Goal: Task Accomplishment & Management: Manage account settings

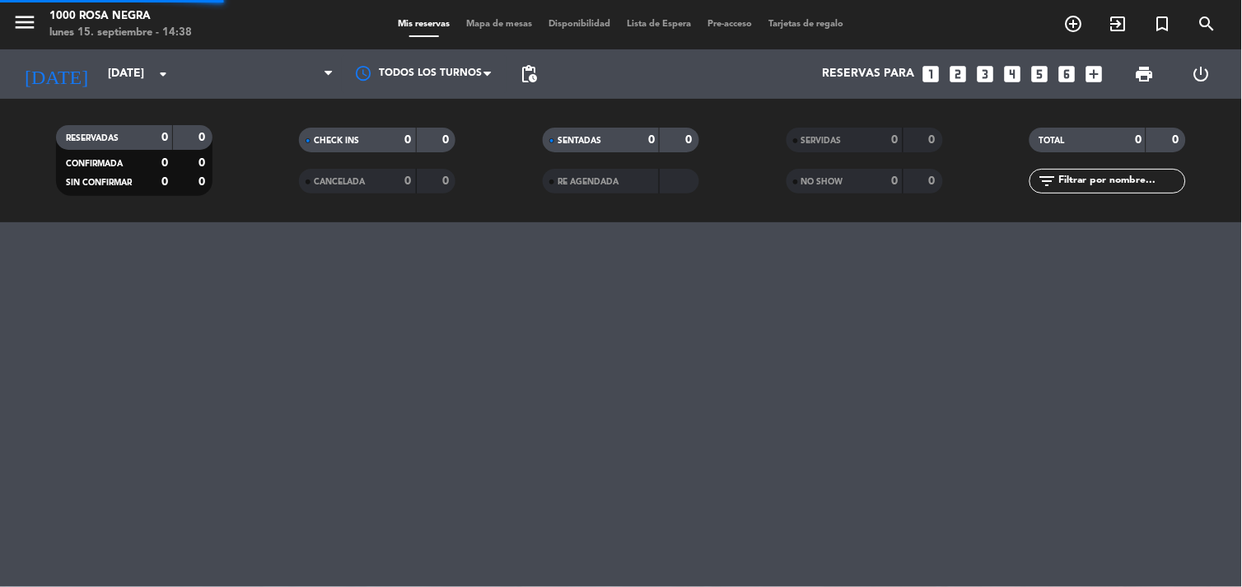
click at [168, 74] on icon "arrow_drop_down" at bounding box center [163, 74] width 20 height 20
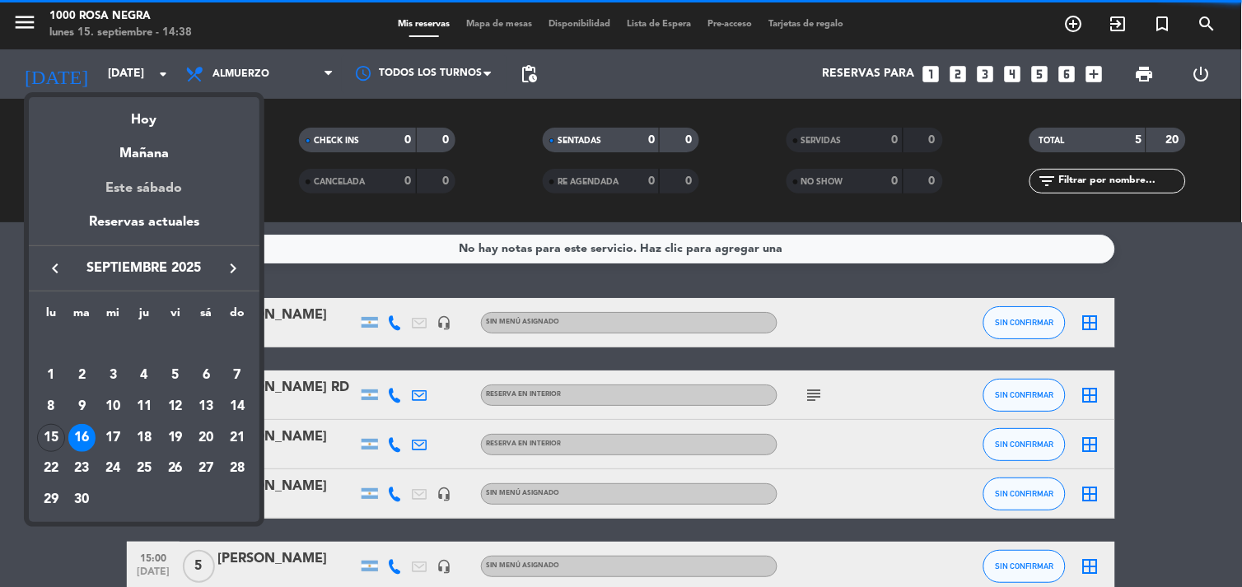
click at [157, 185] on div "Este sábado" at bounding box center [144, 189] width 231 height 46
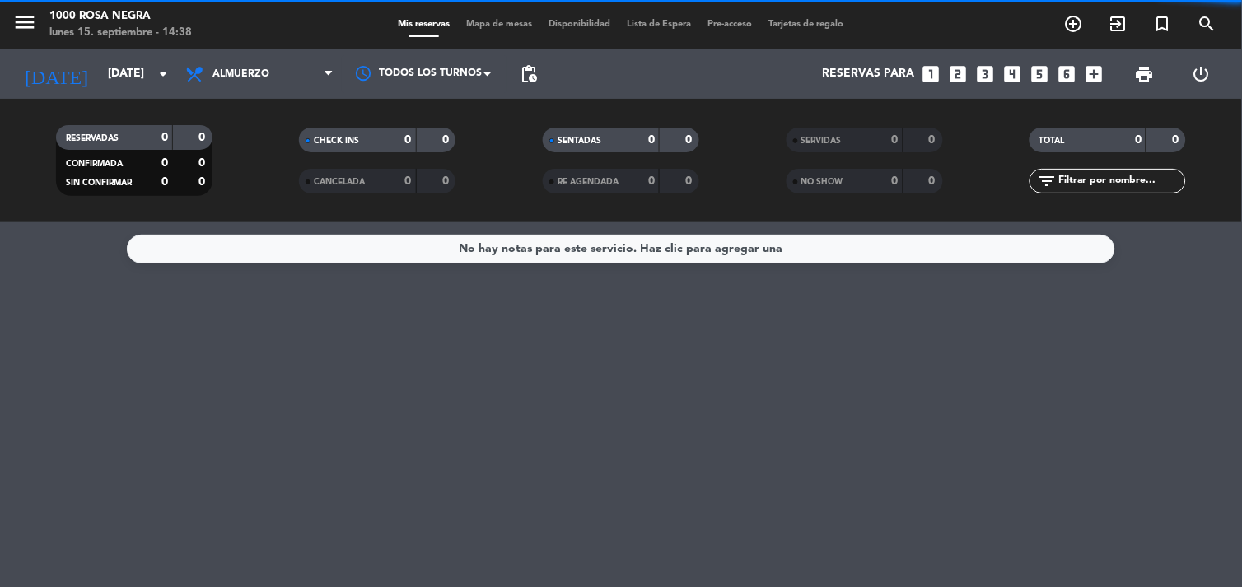
click at [319, 74] on span "Almuerzo" at bounding box center [259, 74] width 165 height 36
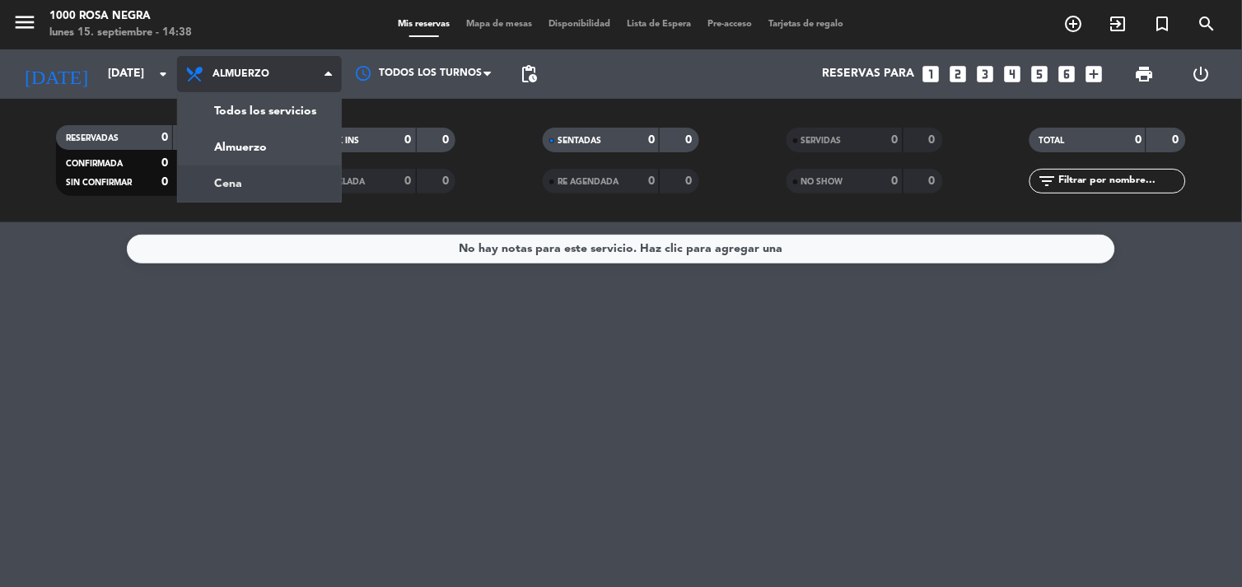
click at [232, 179] on div "menu 1000 [PERSON_NAME] Negra [DATE] 15. septiembre - 14:38 Mis reservas Mapa d…" at bounding box center [621, 111] width 1242 height 222
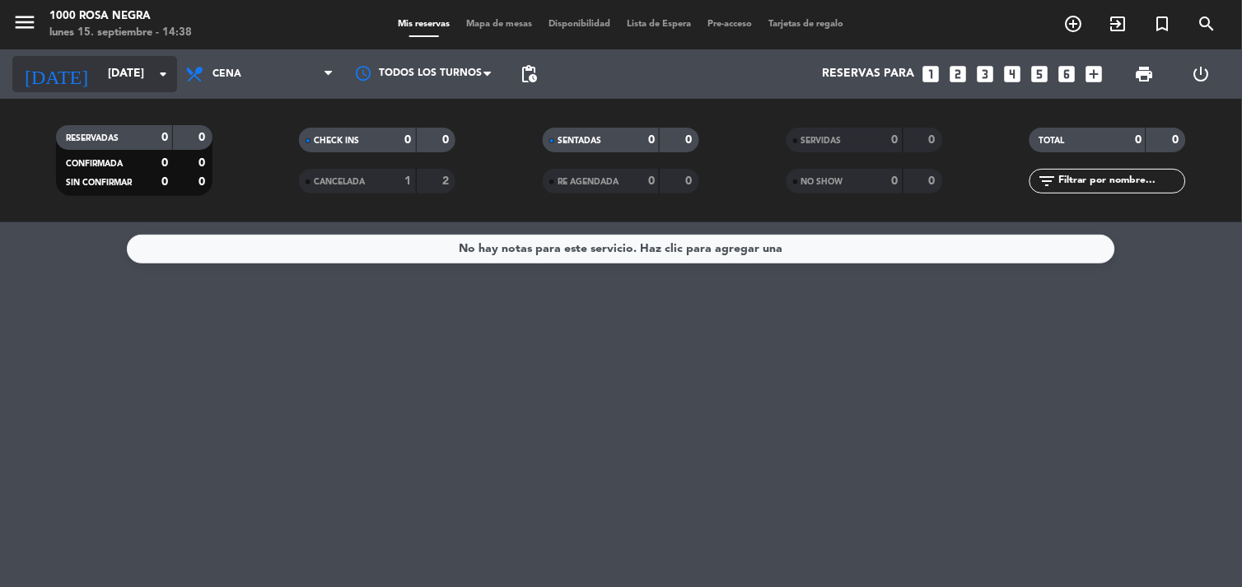
click at [163, 60] on input "[DATE]" at bounding box center [178, 74] width 157 height 30
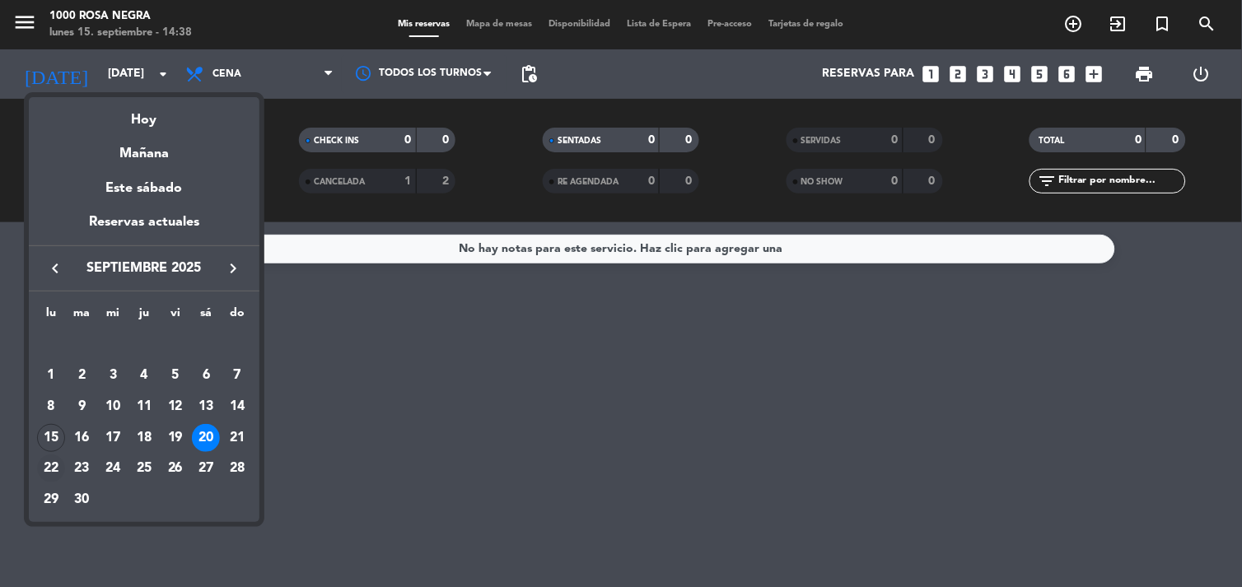
click at [43, 476] on div "22" at bounding box center [51, 469] width 28 height 28
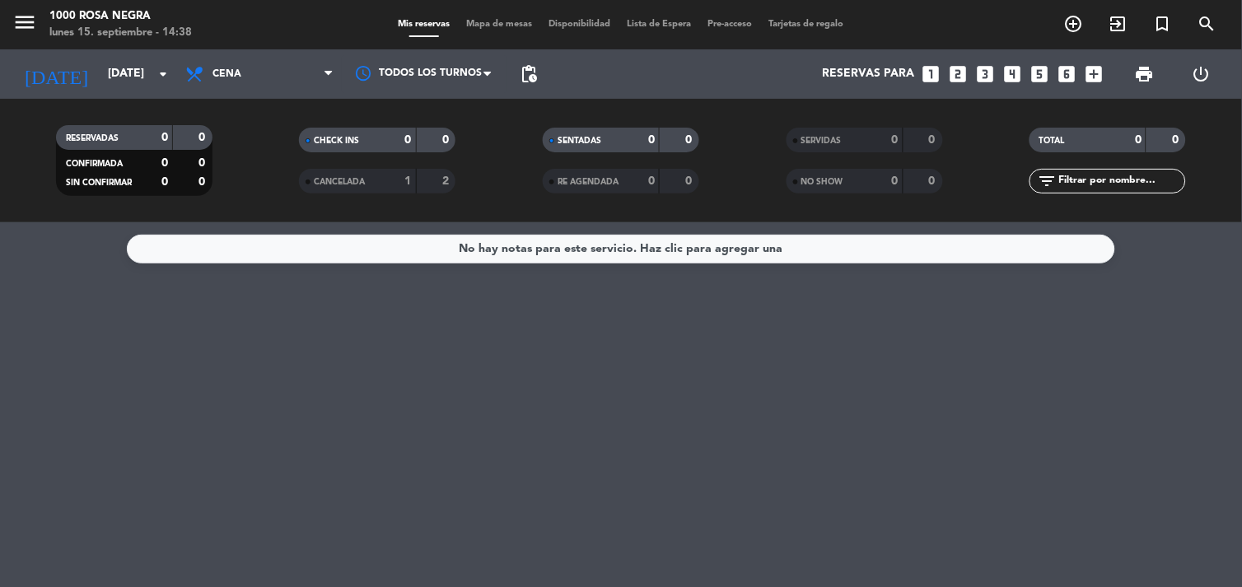
type input "[DATE]"
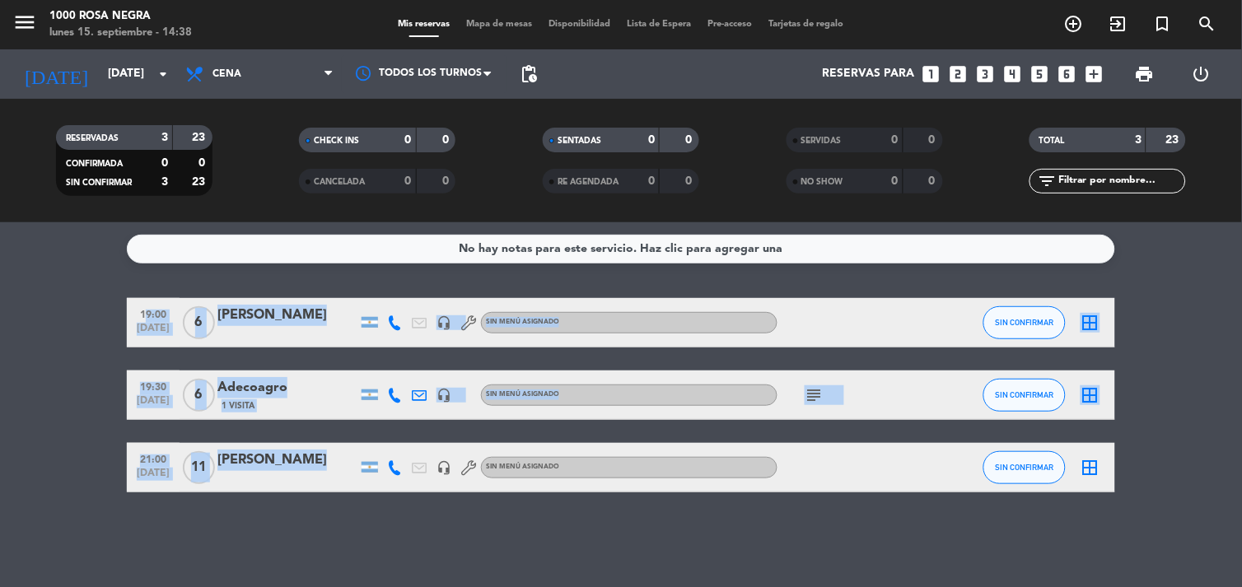
drag, startPoint x: 43, startPoint y: 476, endPoint x: 260, endPoint y: 473, distance: 217.5
click at [260, 473] on bookings-row "19:00 [DATE] 6 [PERSON_NAME] headset_mic Sin menú asignado SIN CONFIRMAR border…" at bounding box center [621, 395] width 1242 height 194
click at [260, 473] on div at bounding box center [287, 478] width 140 height 13
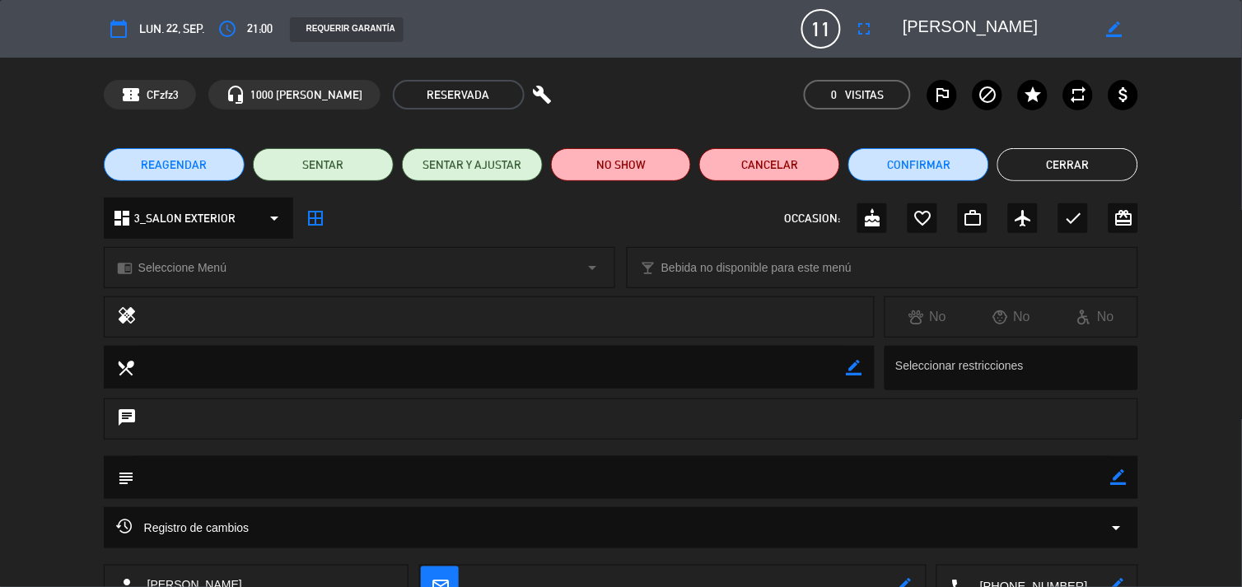
scroll to position [29, 0]
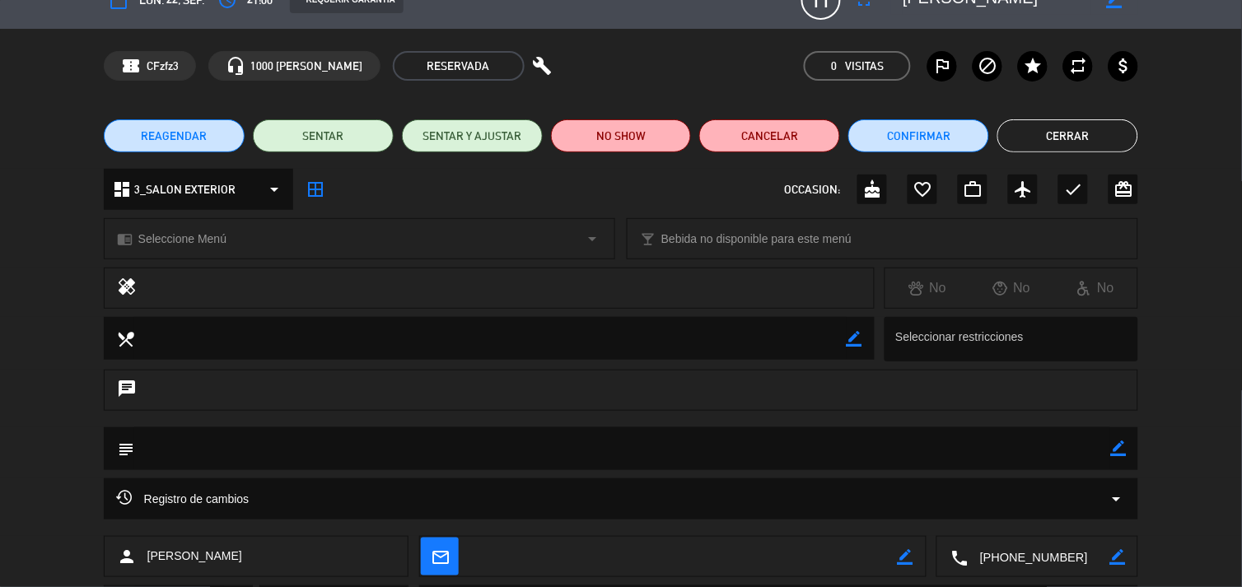
click at [1117, 448] on icon "border_color" at bounding box center [1118, 449] width 16 height 16
type textarea "pasa el [DATE] a dejar seña"
click at [1116, 450] on icon at bounding box center [1118, 449] width 16 height 16
click at [1074, 134] on button "Cerrar" at bounding box center [1068, 135] width 141 height 33
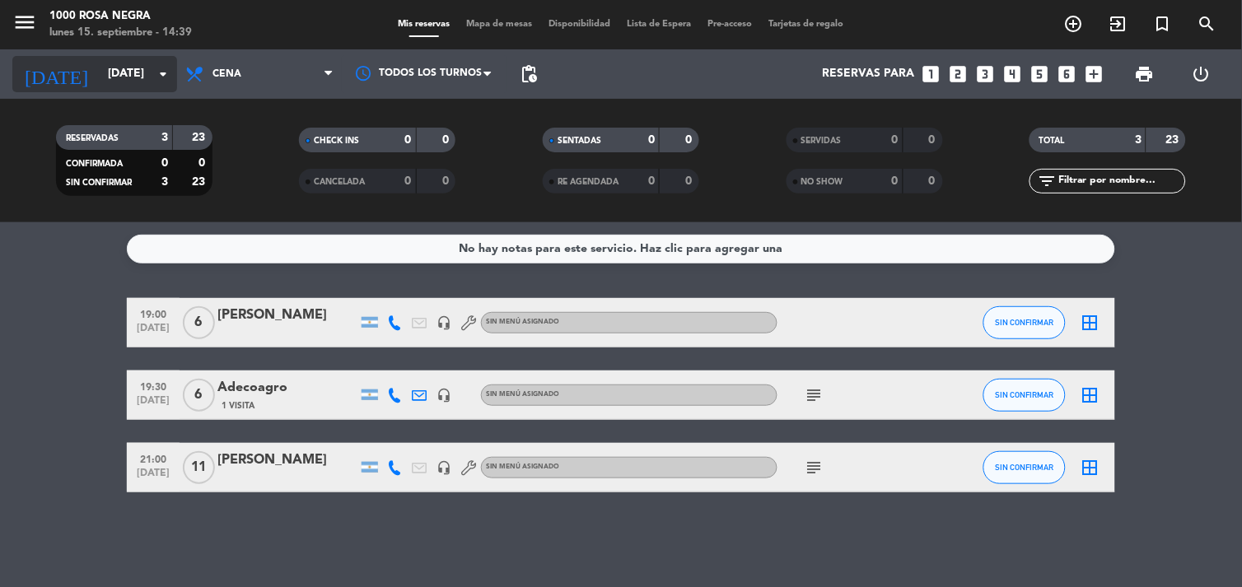
click at [136, 75] on input "[DATE]" at bounding box center [178, 74] width 157 height 30
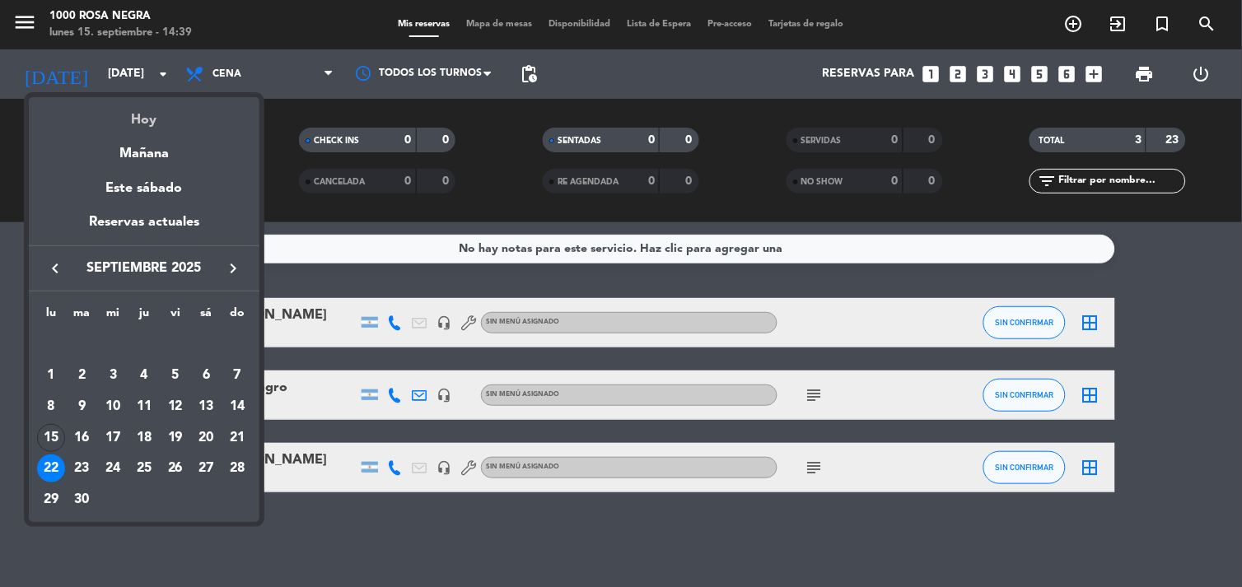
click at [141, 119] on div "Hoy" at bounding box center [144, 114] width 231 height 34
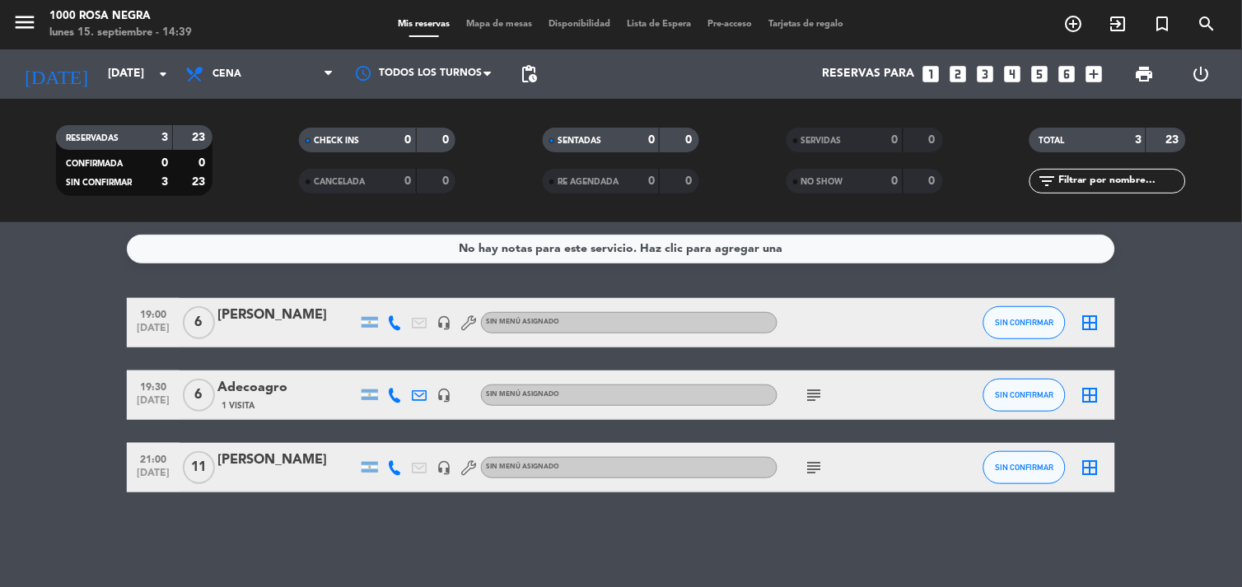
type input "[DATE]"
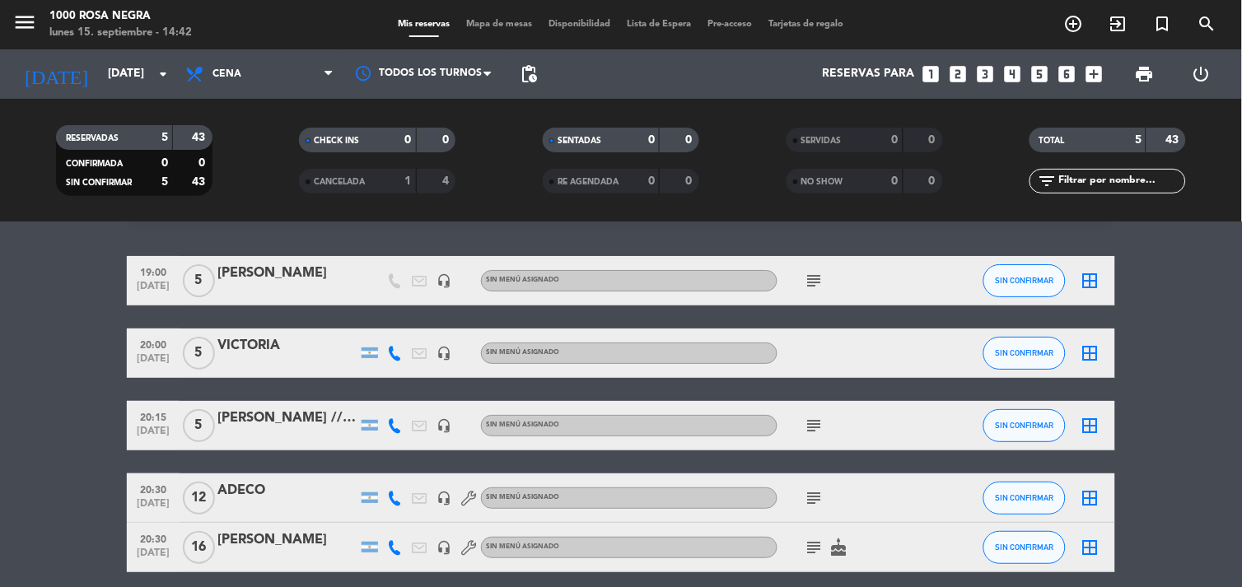
scroll to position [43, 0]
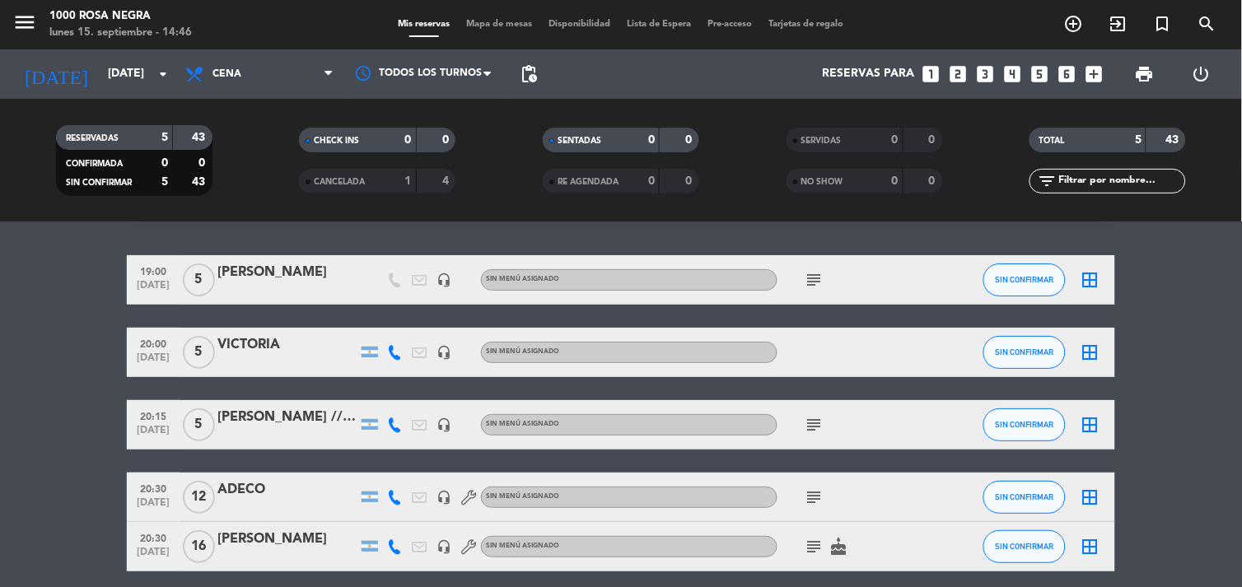
click at [72, 381] on bookings-row "19:00 [DATE] 5 [PERSON_NAME] headset_mic Sin menú asignado subject SIN CONFIRMA…" at bounding box center [621, 413] width 1242 height 316
click at [1084, 550] on icon "border_all" at bounding box center [1091, 547] width 20 height 20
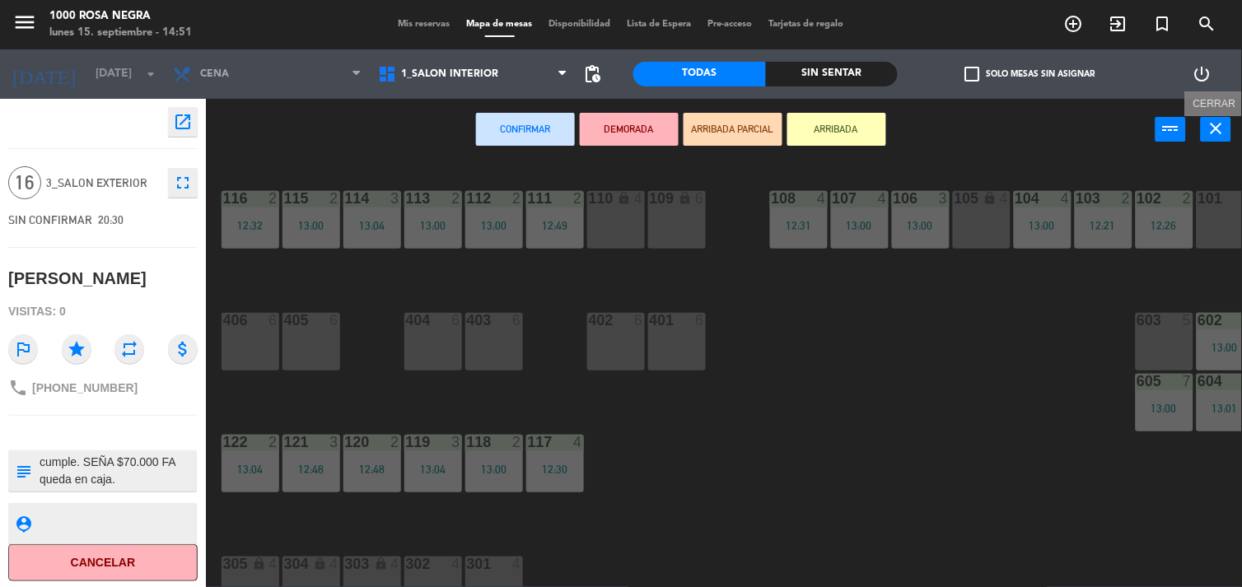
click at [1213, 136] on icon "close" at bounding box center [1217, 129] width 20 height 20
